Goal: Information Seeking & Learning: Learn about a topic

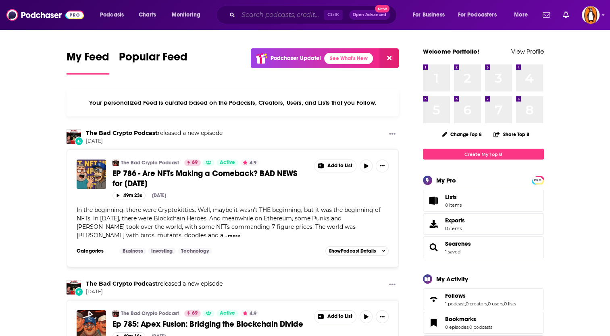
click at [291, 15] on input "Search podcasts, credits, & more..." at bounding box center [280, 14] width 85 height 13
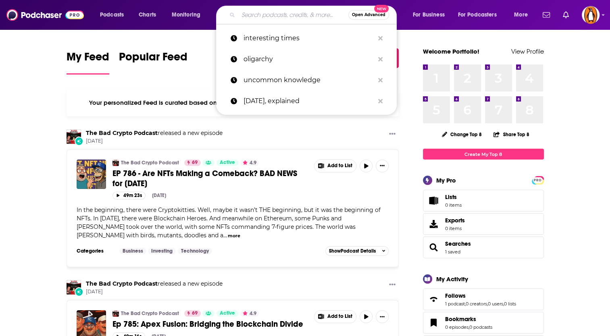
paste input "Front Row Seat with [PERSON_NAME]"
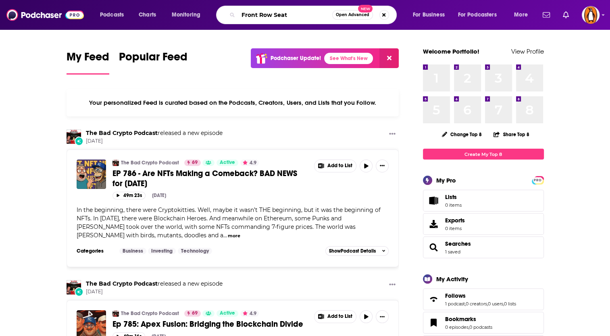
type input "Front Row Seat"
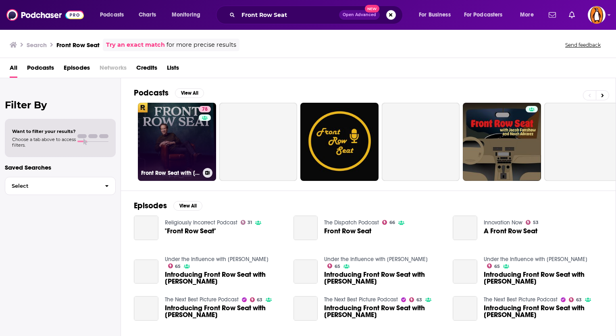
click at [190, 144] on link "78 Front Row Seat with [PERSON_NAME]" at bounding box center [177, 142] width 78 height 78
